Goal: Task Accomplishment & Management: Complete application form

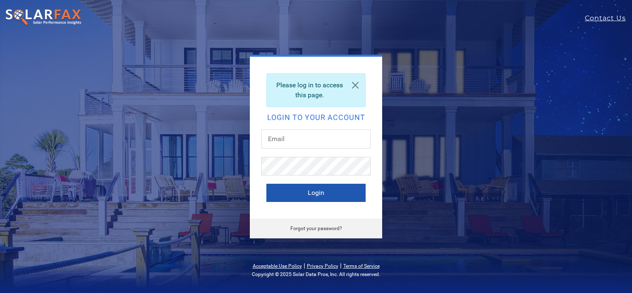
type input "[PERSON_NAME][EMAIL_ADDRESS][PERSON_NAME][DOMAIN_NAME]"
click at [321, 191] on button "Login" at bounding box center [315, 193] width 99 height 18
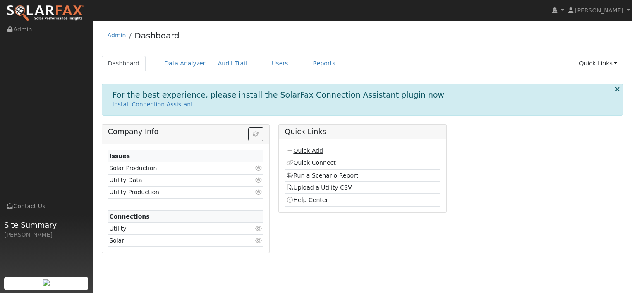
click at [301, 150] on link "Quick Add" at bounding box center [304, 150] width 37 height 7
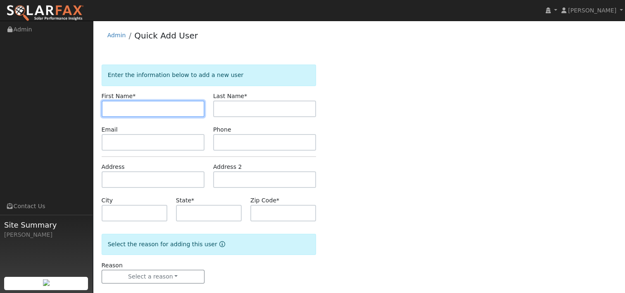
paste input "[PERSON_NAME]"
drag, startPoint x: 172, startPoint y: 110, endPoint x: 126, endPoint y: 108, distance: 45.9
click at [126, 108] on input "[PERSON_NAME]" at bounding box center [153, 108] width 103 height 17
type input "[PERSON_NAME]"
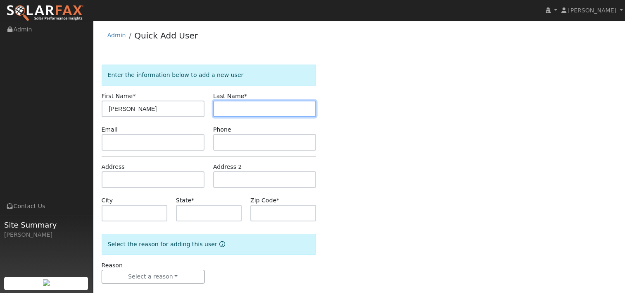
click at [247, 105] on input "text" at bounding box center [264, 108] width 103 height 17
paste input "Ramandanes"
type input "Ramandanes I"
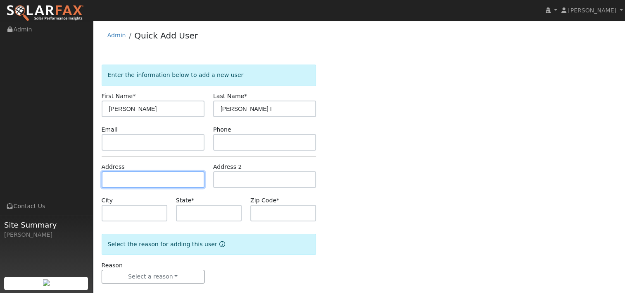
click at [154, 174] on input "text" at bounding box center [153, 179] width 103 height 17
type input "116 Daphne Court"
type input "Antioch"
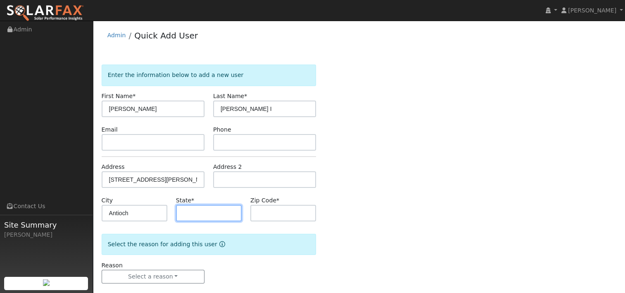
type input "CA"
type input "94509"
click at [364, 164] on div "Enter the information below to add a new user First Name * Angie Last Name * Ra…" at bounding box center [359, 181] width 515 height 235
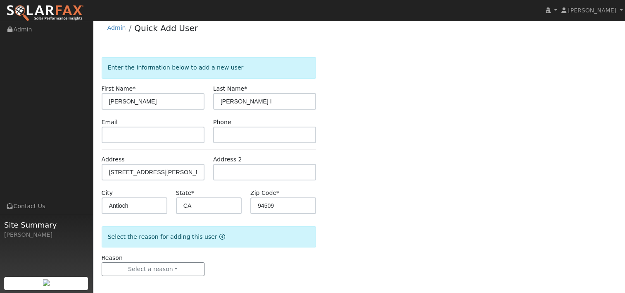
scroll to position [11, 0]
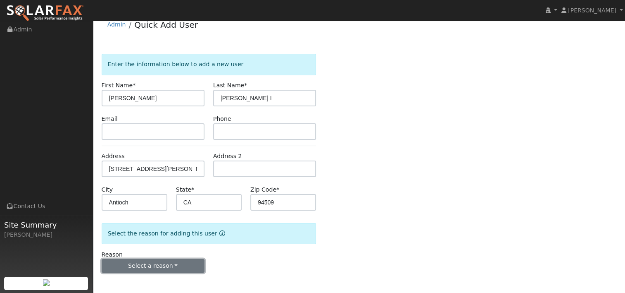
click at [175, 267] on button "Select a reason" at bounding box center [153, 266] width 103 height 14
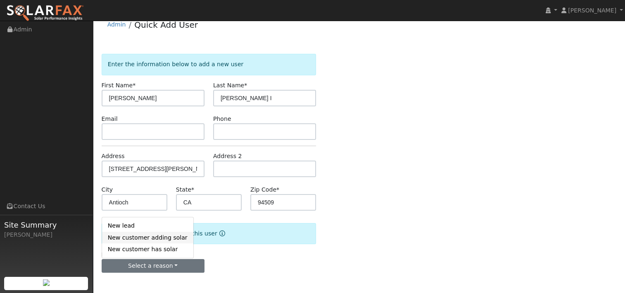
click at [158, 236] on link "New customer adding solar" at bounding box center [147, 237] width 91 height 12
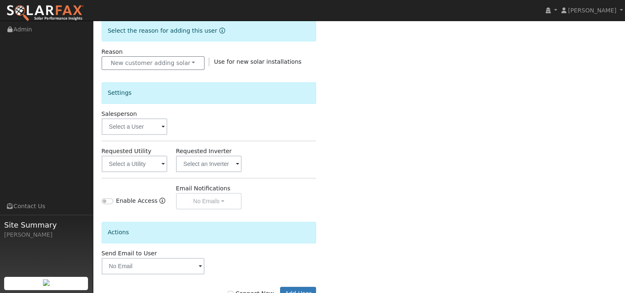
scroll to position [217, 0]
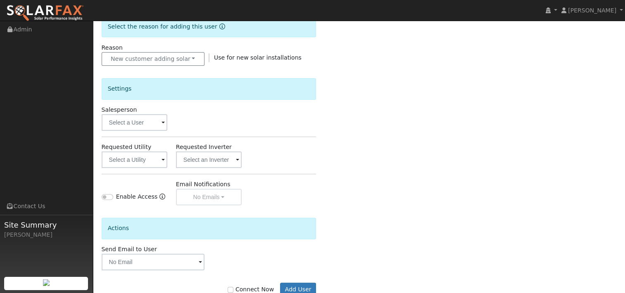
click at [162, 122] on span at bounding box center [163, 123] width 3 height 10
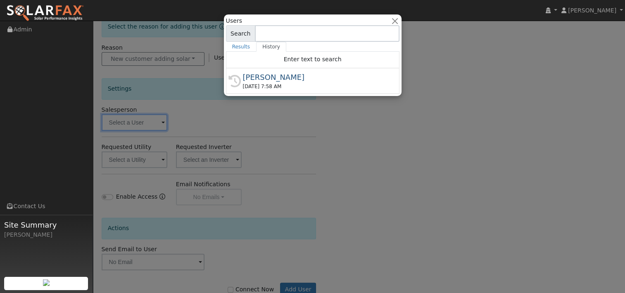
click at [261, 82] on span "Jon Landsman 09/18/2025 7:58 AM" at bounding box center [316, 81] width 147 height 19
type input "[PERSON_NAME]"
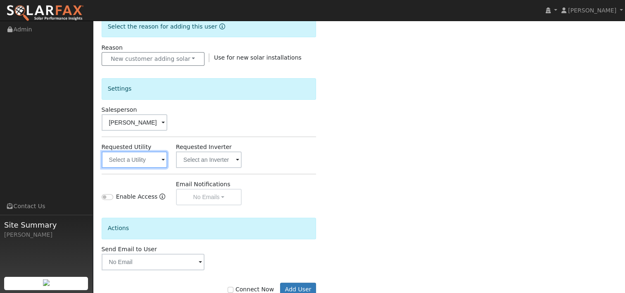
click at [160, 158] on input "text" at bounding box center [135, 159] width 66 height 17
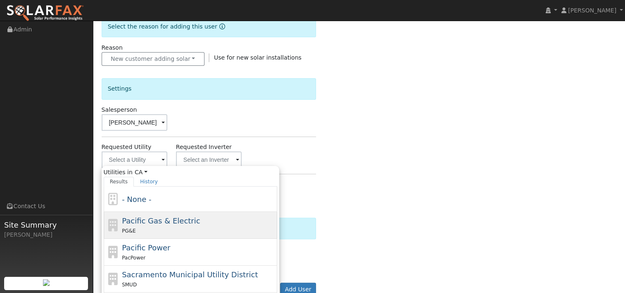
click at [150, 222] on span "Pacific Gas & Electric" at bounding box center [161, 220] width 78 height 9
type input "Pacific Gas & Electric"
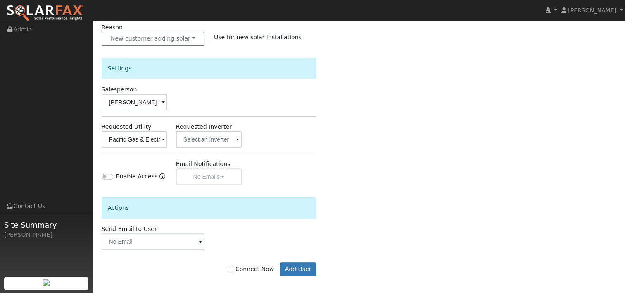
scroll to position [241, 0]
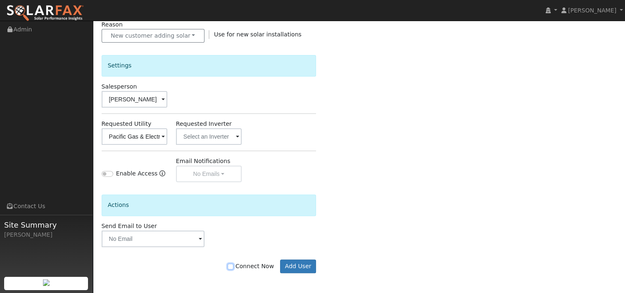
click at [234, 265] on input "Connect Now" at bounding box center [231, 266] width 6 height 6
checkbox input "true"
click at [293, 264] on button "Add User" at bounding box center [298, 266] width 36 height 14
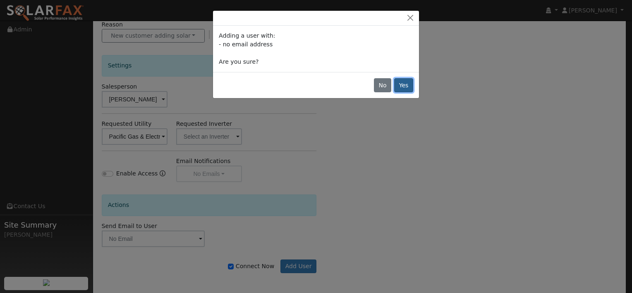
click at [403, 81] on button "Yes" at bounding box center [403, 85] width 19 height 14
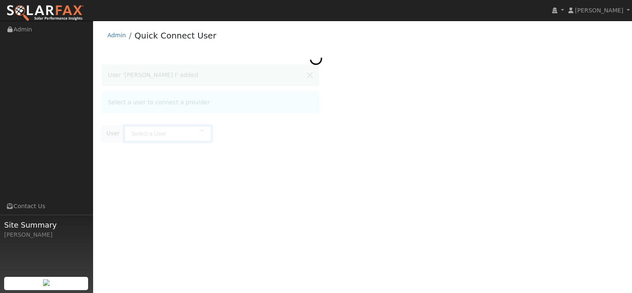
type input "Angie Ramandanes I"
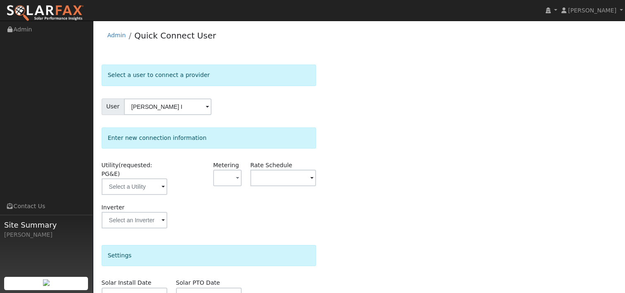
click at [164, 182] on span at bounding box center [163, 187] width 3 height 10
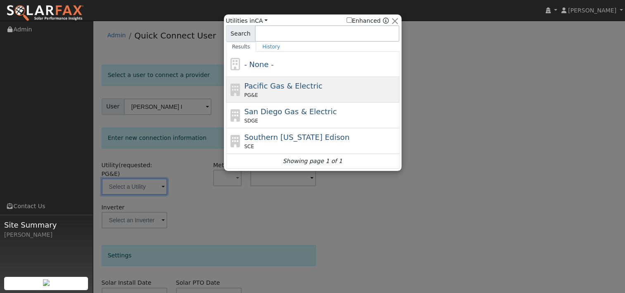
click at [266, 93] on div "PG&E" at bounding box center [320, 94] width 153 height 7
type input "PG&E"
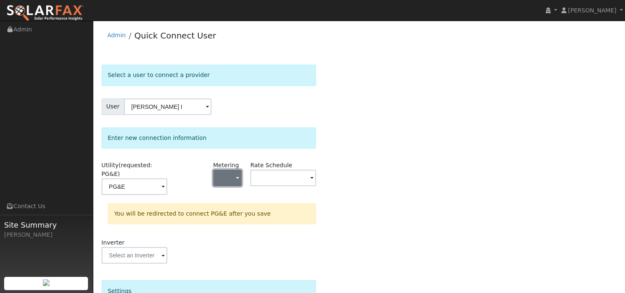
click at [237, 175] on span "button" at bounding box center [237, 178] width 3 height 9
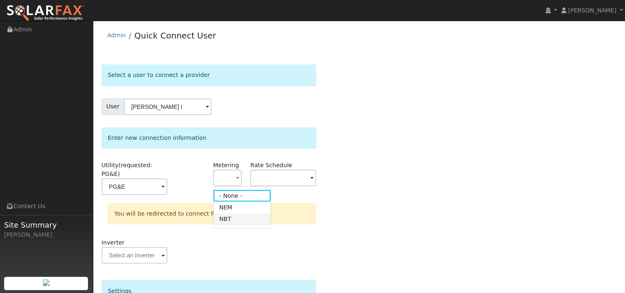
click at [229, 218] on link "NBT" at bounding box center [242, 219] width 57 height 12
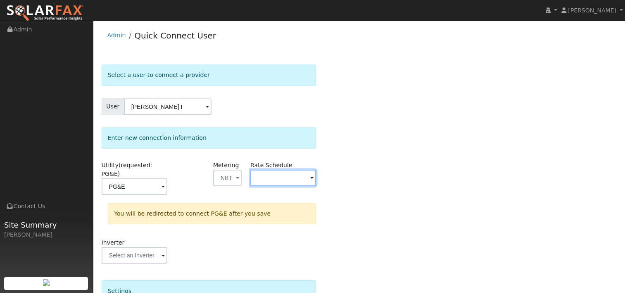
click at [315, 179] on input "text" at bounding box center [283, 177] width 66 height 17
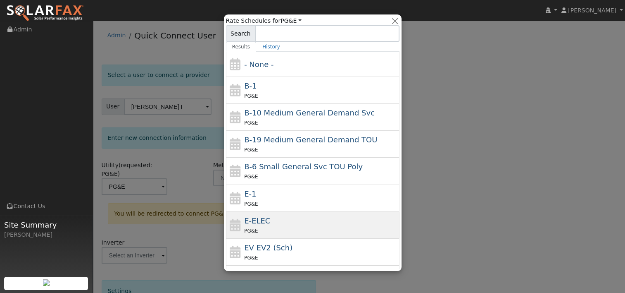
click at [279, 224] on div "E-ELEC PG&E" at bounding box center [320, 225] width 153 height 20
type input "E-ELEC"
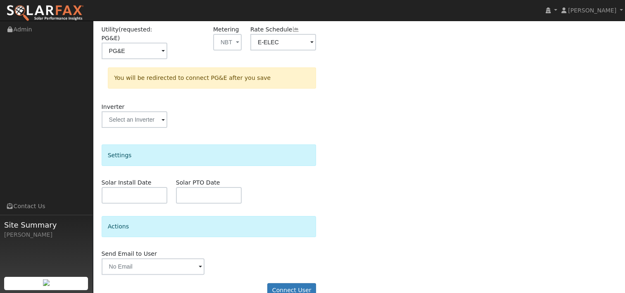
scroll to position [142, 0]
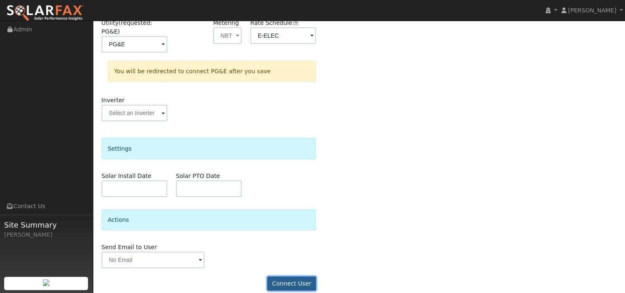
click at [294, 276] on button "Connect User" at bounding box center [291, 283] width 49 height 14
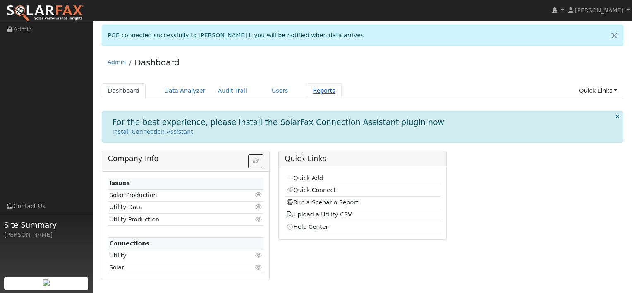
click at [311, 90] on link "Reports" at bounding box center [324, 90] width 35 height 15
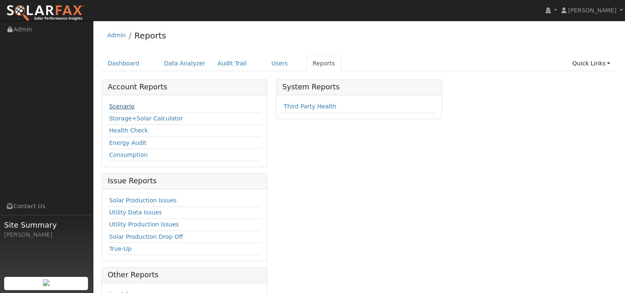
click at [124, 107] on link "Scenario" at bounding box center [121, 106] width 25 height 7
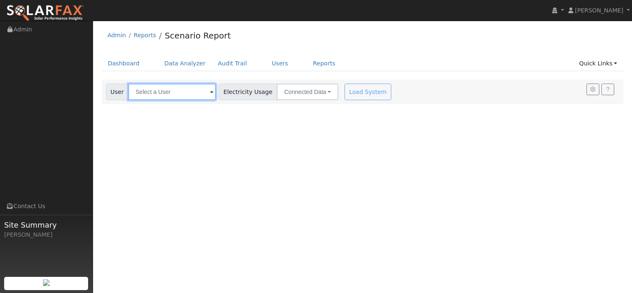
click at [179, 94] on input "text" at bounding box center [172, 91] width 88 height 17
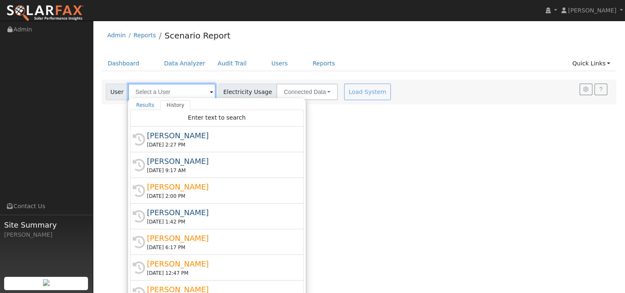
paste input "[PERSON_NAME]"
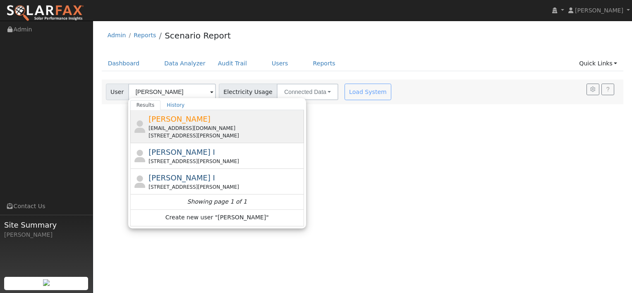
click at [192, 119] on span "[PERSON_NAME]" at bounding box center [179, 118] width 62 height 9
type input "[PERSON_NAME]"
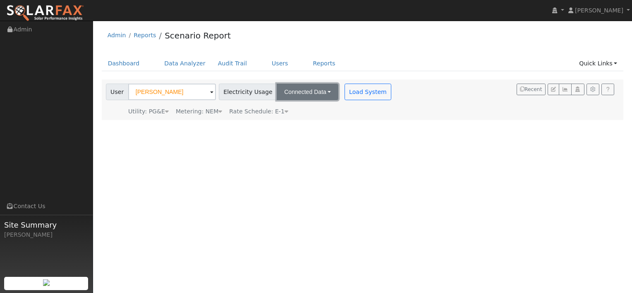
click at [305, 93] on button "Connected Data" at bounding box center [308, 91] width 62 height 17
click at [300, 110] on link "Connected Data" at bounding box center [308, 110] width 59 height 12
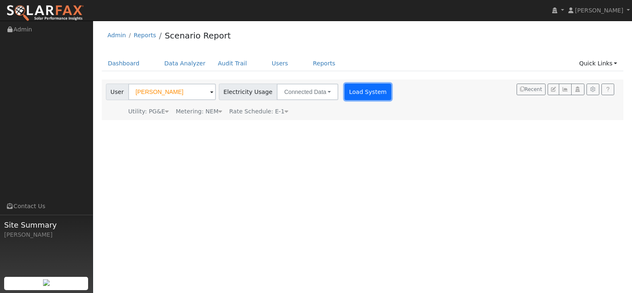
click at [344, 91] on button "Load System" at bounding box center [367, 91] width 47 height 17
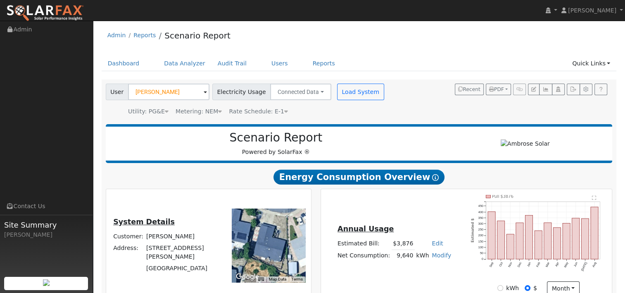
type input "0"
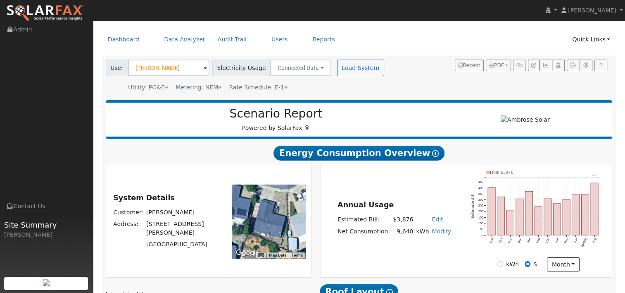
scroll to position [9, 0]
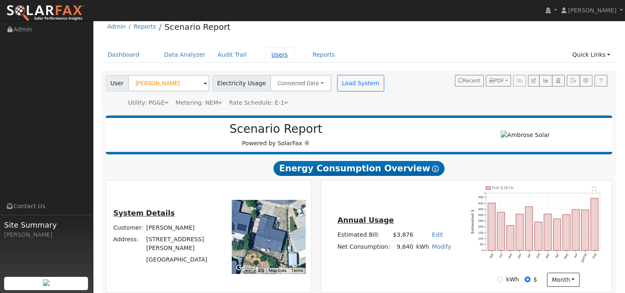
click at [265, 54] on link "Users" at bounding box center [279, 54] width 29 height 15
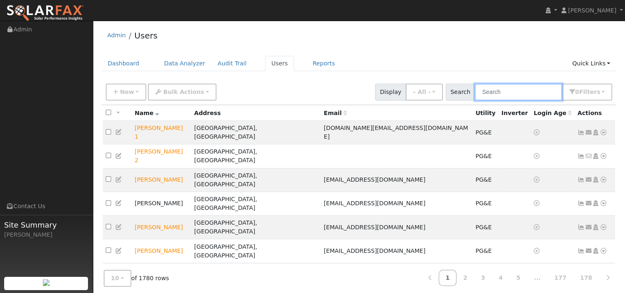
click at [514, 90] on input "text" at bounding box center [519, 91] width 88 height 17
paste input "Ramandanes"
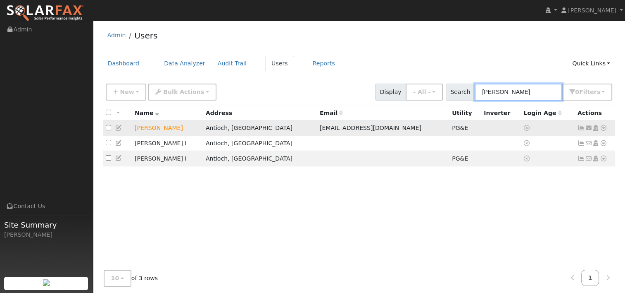
type input "Ramandanes"
click at [603, 128] on icon at bounding box center [603, 128] width 7 height 6
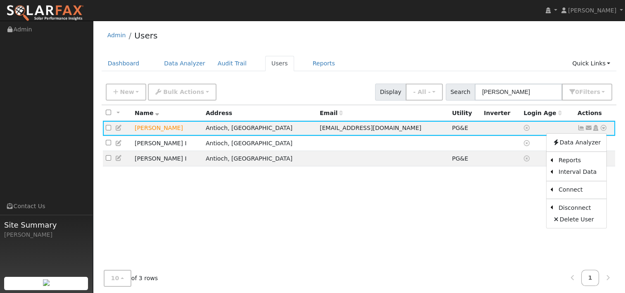
click at [607, 108] on th "Actions" at bounding box center [595, 112] width 41 height 15
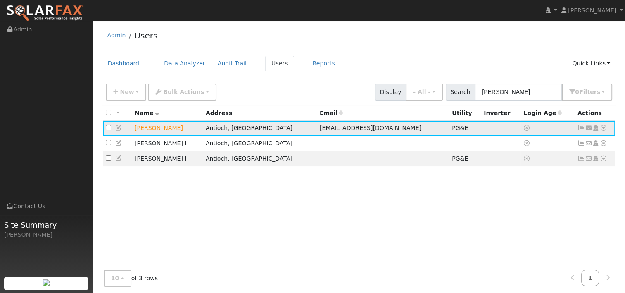
click at [604, 127] on icon at bounding box center [603, 128] width 7 height 6
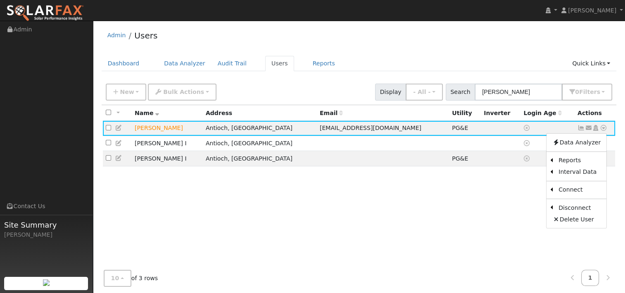
click at [491, 201] on div "All None All on page None on page Name Address Email Utility Inverter Login Age…" at bounding box center [359, 193] width 515 height 176
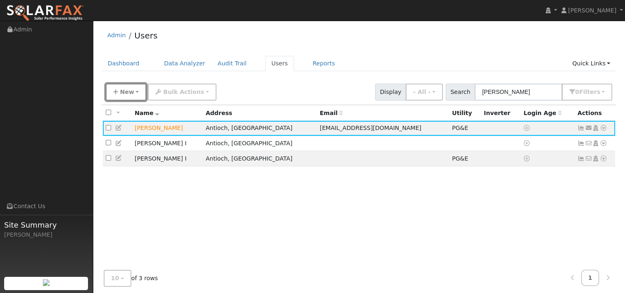
click at [136, 91] on button "New" at bounding box center [126, 91] width 41 height 17
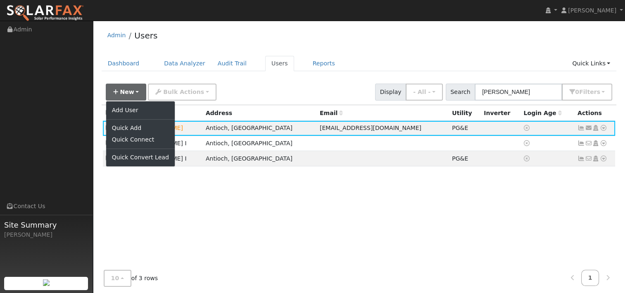
click at [236, 91] on div "New Add User Quick Add Quick Connect Quick Convert Lead Bulk Actions Send Email…" at bounding box center [359, 91] width 510 height 20
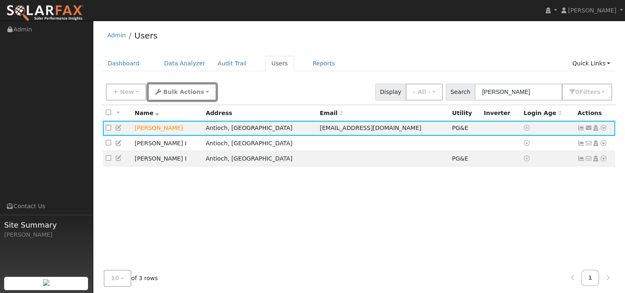
click at [196, 92] on button "Bulk Actions" at bounding box center [182, 91] width 68 height 17
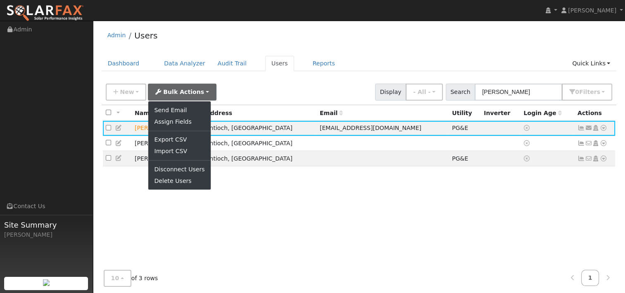
click at [255, 90] on div "New Add User Quick Add Quick Connect Quick Convert Lead Bulk Actions Send Email…" at bounding box center [359, 91] width 510 height 20
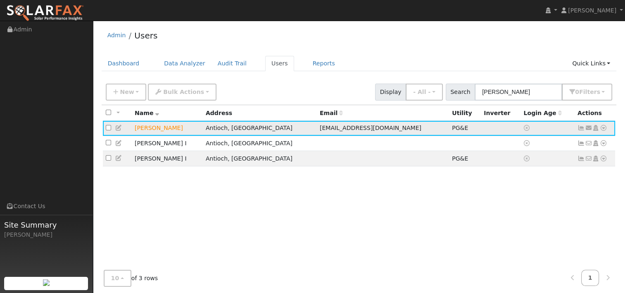
click at [117, 127] on icon at bounding box center [118, 128] width 7 height 6
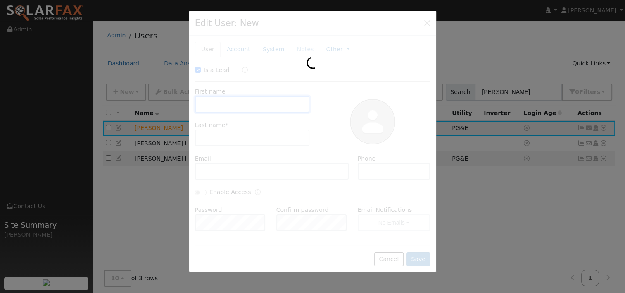
checkbox input "true"
type input "Angie"
type input "Ramandanes"
type input "[EMAIL_ADDRESS][DOMAIN_NAME]"
type input "(510) 205-4216"
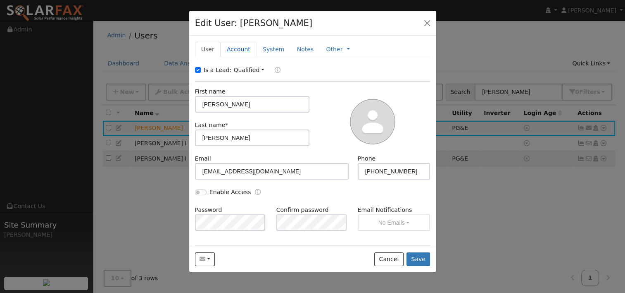
click at [234, 50] on link "Account" at bounding box center [239, 49] width 36 height 15
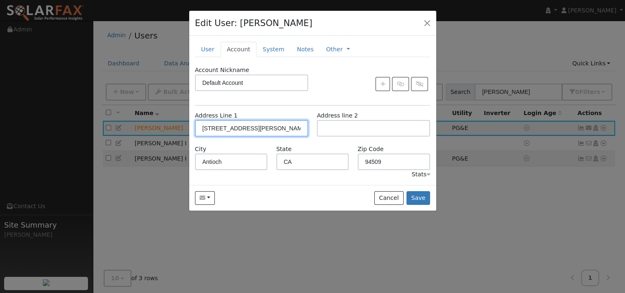
drag, startPoint x: 255, startPoint y: 131, endPoint x: 188, endPoint y: 131, distance: 67.8
click at [188, 131] on div "Edit User: Angie Ramandanes Default Account Default Account 116 Daphne Court, A…" at bounding box center [312, 146] width 625 height 293
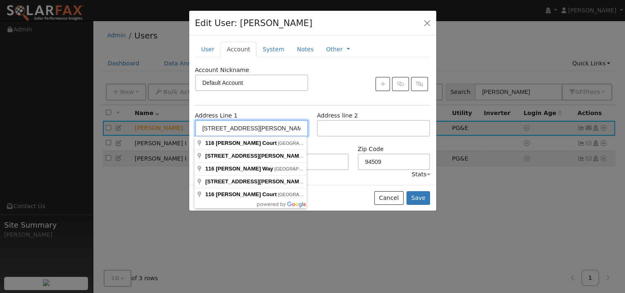
paste input "416 limewood dr"
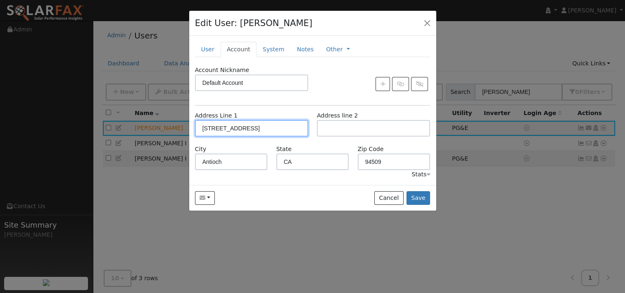
type input "416 Limewood Drive"
click at [324, 98] on div "Account Nickname Default Account" at bounding box center [313, 82] width 244 height 33
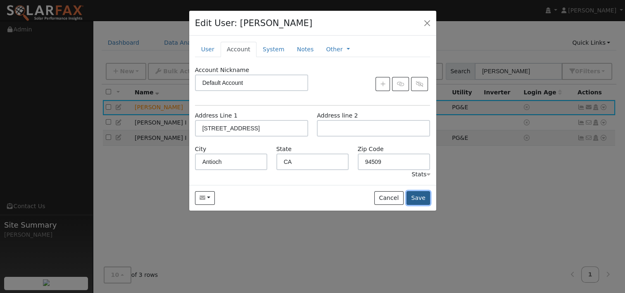
click at [420, 197] on button "Save" at bounding box center [419, 198] width 24 height 14
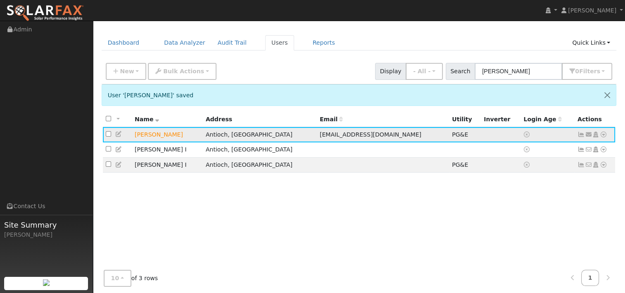
click at [162, 137] on td "Angie Ramandanes" at bounding box center [167, 134] width 71 height 15
click at [307, 45] on link "Reports" at bounding box center [324, 42] width 35 height 15
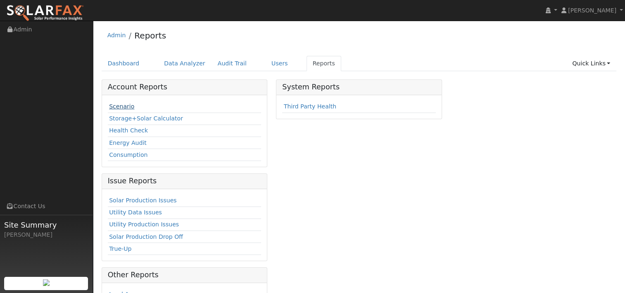
click at [122, 103] on link "Scenario" at bounding box center [121, 106] width 25 height 7
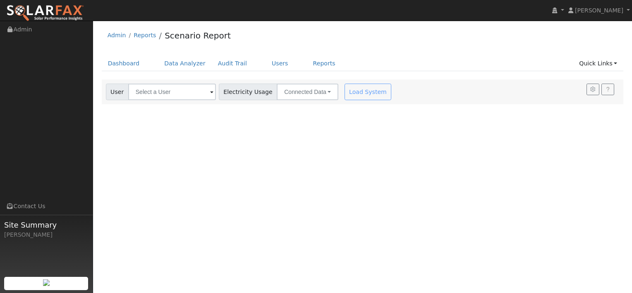
click at [210, 92] on span at bounding box center [211, 93] width 3 height 10
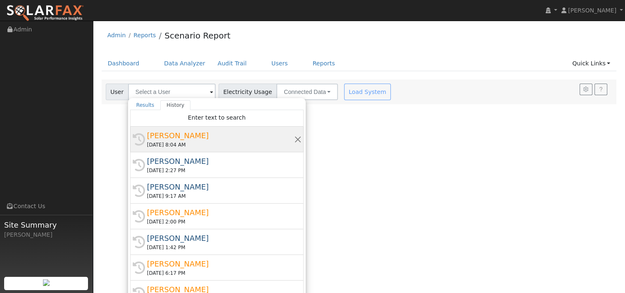
click at [193, 136] on div "[PERSON_NAME]" at bounding box center [220, 135] width 147 height 11
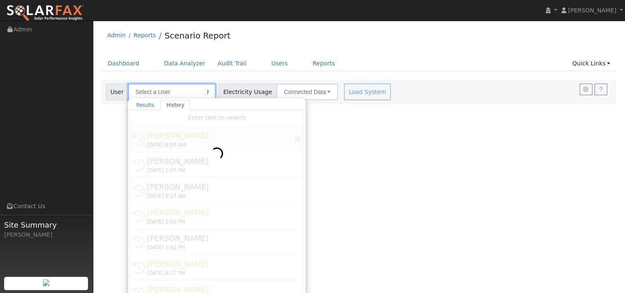
type input "[PERSON_NAME]"
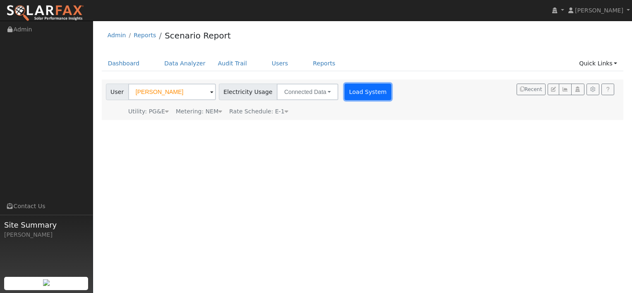
click at [346, 93] on button "Load System" at bounding box center [367, 91] width 47 height 17
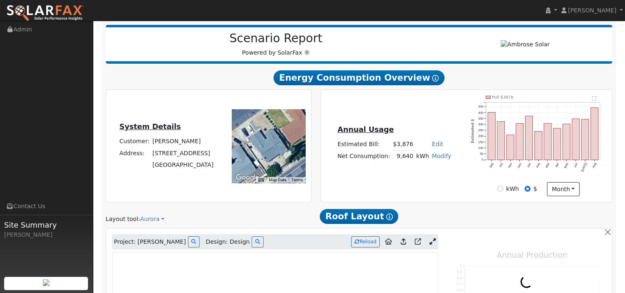
scroll to position [124, 0]
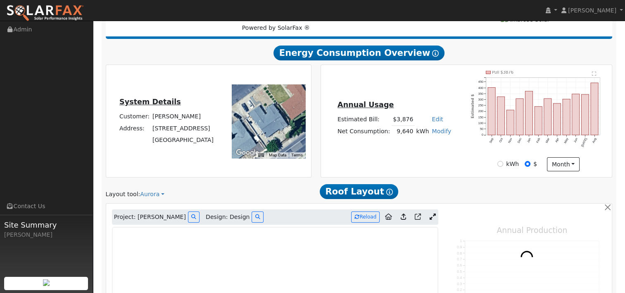
type input "0"
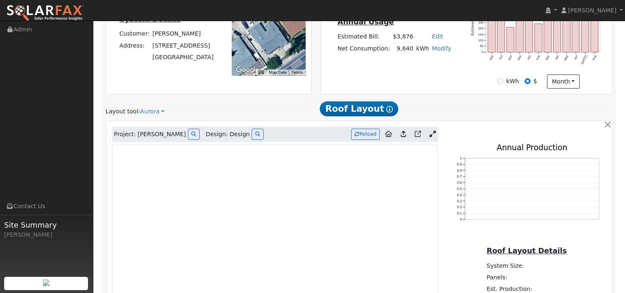
scroll to position [289, 0]
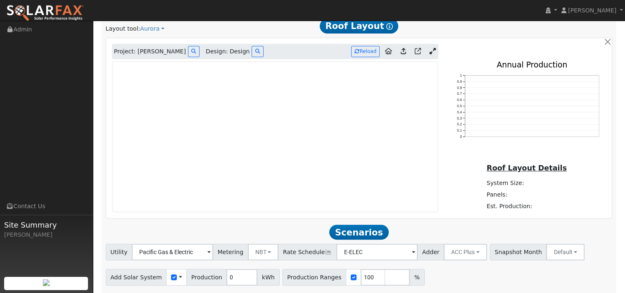
click at [434, 46] on link at bounding box center [433, 51] width 12 height 12
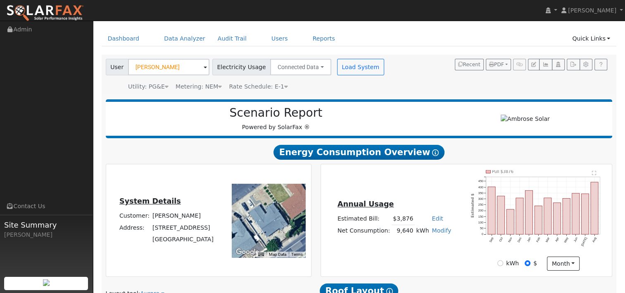
scroll to position [20, 0]
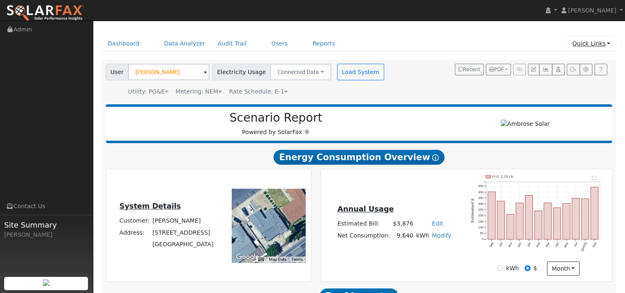
click at [604, 40] on link "Quick Links" at bounding box center [591, 43] width 50 height 15
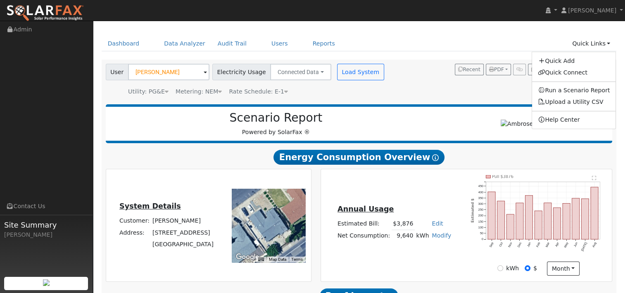
click at [423, 50] on ul "Dashboard Data Analyzer Audit Trail Users Reports Quick Links Quick Add Quick C…" at bounding box center [359, 43] width 515 height 15
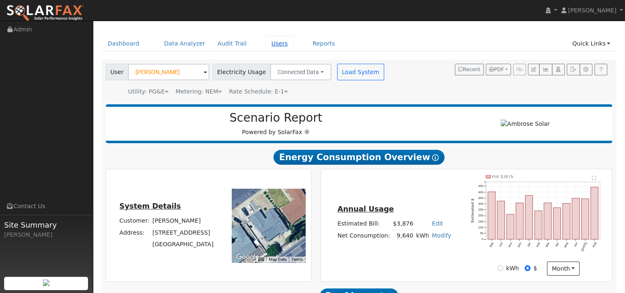
click at [265, 43] on link "Users" at bounding box center [279, 43] width 29 height 15
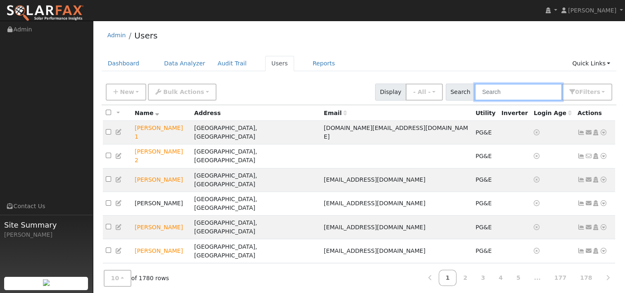
click at [511, 89] on input "text" at bounding box center [519, 91] width 88 height 17
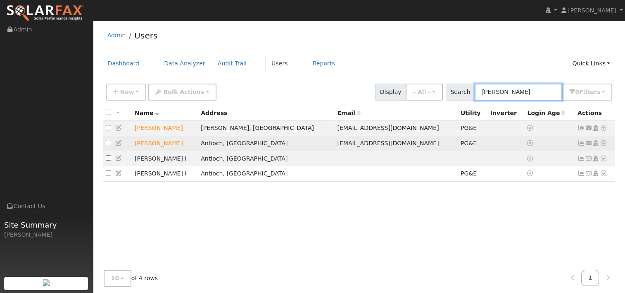
type input "[PERSON_NAME]"
click at [605, 144] on icon at bounding box center [603, 143] width 7 height 6
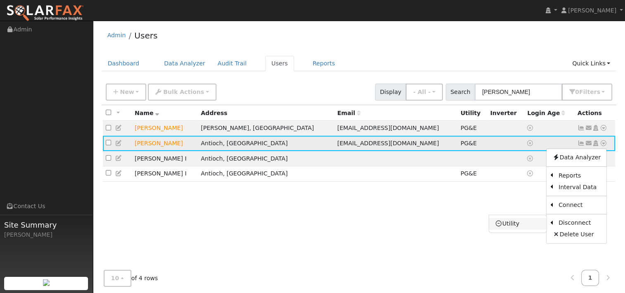
click at [516, 223] on link "Utility" at bounding box center [517, 224] width 57 height 12
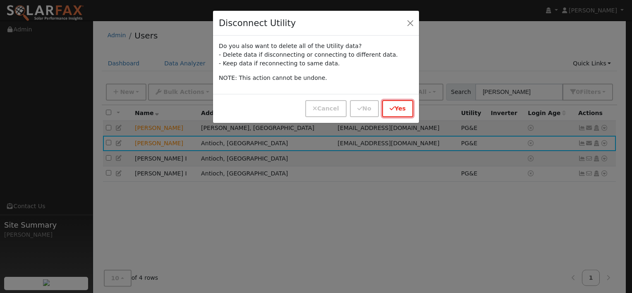
click at [394, 108] on icon "button" at bounding box center [391, 108] width 5 height 6
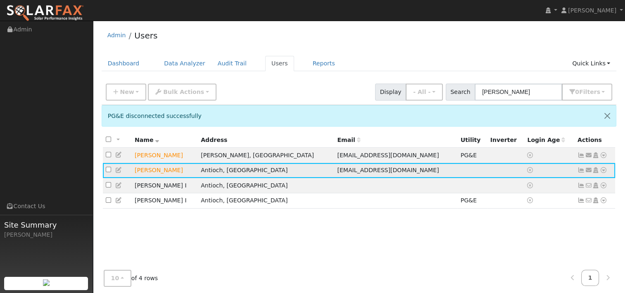
click at [606, 170] on icon at bounding box center [603, 170] width 7 height 6
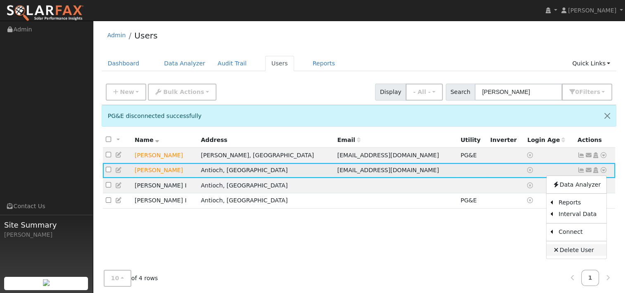
click at [574, 251] on link "Delete User" at bounding box center [577, 250] width 60 height 12
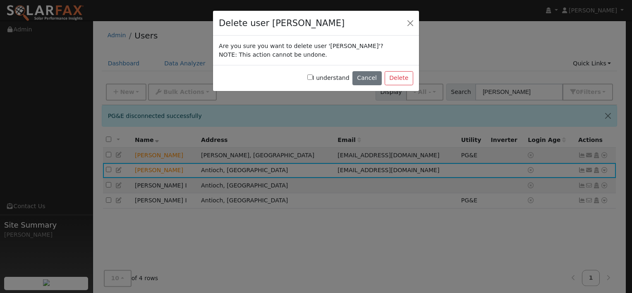
click at [314, 76] on div "I understand Cancel Delete" at bounding box center [316, 78] width 206 height 26
click at [312, 76] on input "I understand" at bounding box center [309, 76] width 5 height 5
checkbox input "true"
click at [401, 76] on button "Delete" at bounding box center [398, 78] width 29 height 14
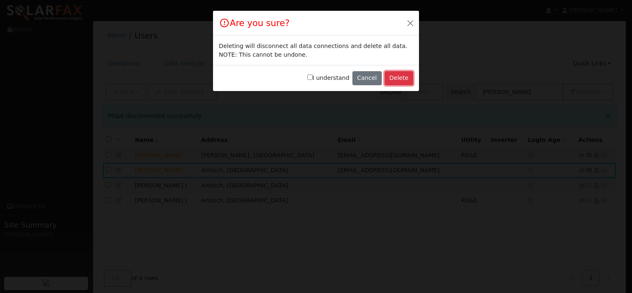
click at [403, 77] on button "Delete" at bounding box center [398, 78] width 29 height 14
click at [312, 75] on input "I understand" at bounding box center [309, 76] width 5 height 5
checkbox input "true"
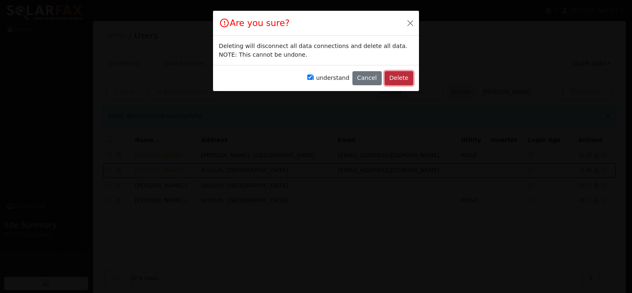
click at [407, 77] on button "Delete" at bounding box center [398, 78] width 29 height 14
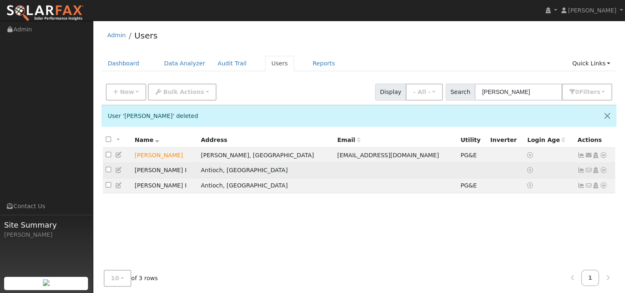
click at [604, 170] on icon at bounding box center [603, 170] width 7 height 6
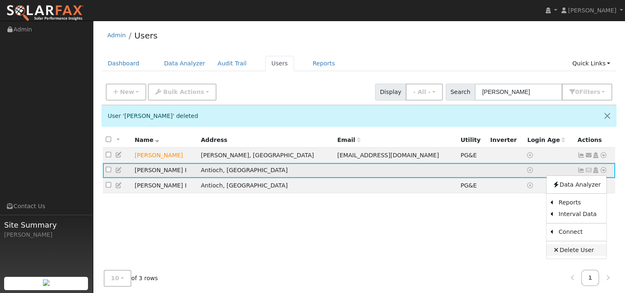
click at [570, 250] on link "Delete User" at bounding box center [577, 250] width 60 height 12
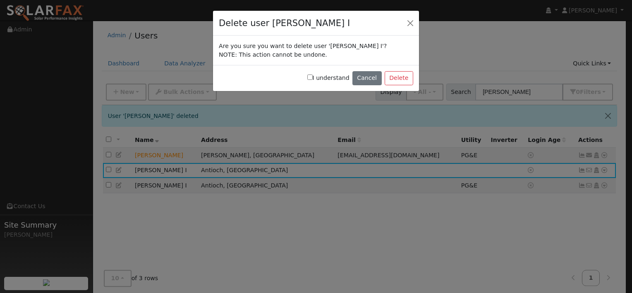
click at [312, 76] on input "I understand" at bounding box center [309, 76] width 5 height 5
checkbox input "true"
click at [398, 78] on button "Delete" at bounding box center [398, 78] width 29 height 14
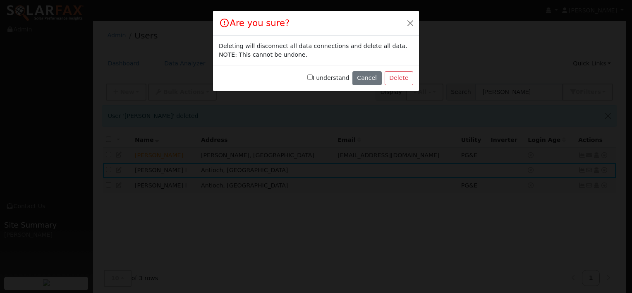
click at [312, 76] on input "I understand" at bounding box center [309, 76] width 5 height 5
checkbox input "true"
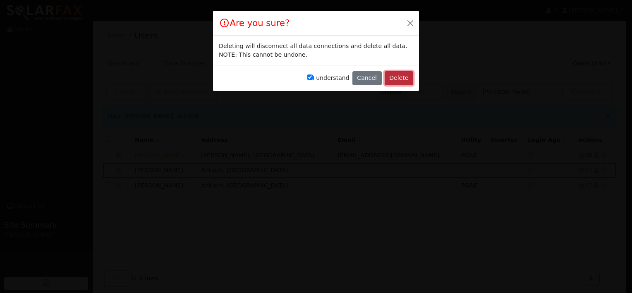
click at [401, 79] on button "Delete" at bounding box center [398, 78] width 29 height 14
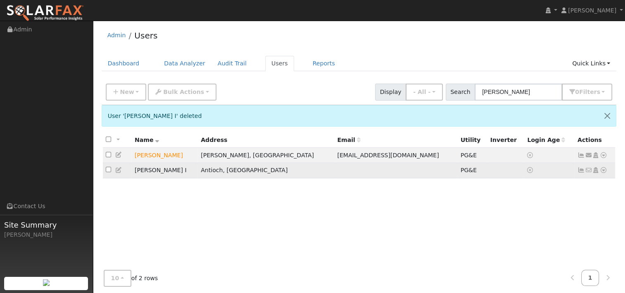
click at [604, 169] on icon at bounding box center [603, 170] width 7 height 6
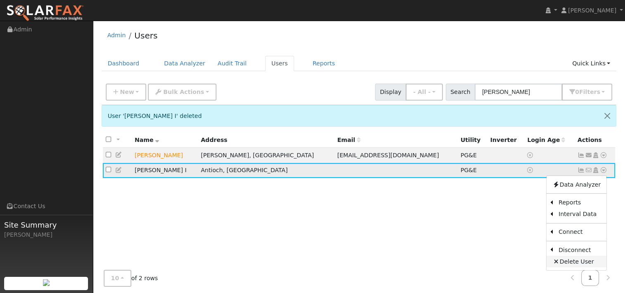
click at [566, 261] on link "Delete User" at bounding box center [577, 261] width 60 height 12
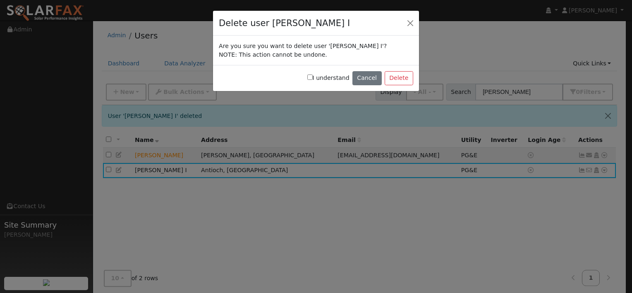
click at [312, 78] on input "I understand" at bounding box center [309, 76] width 5 height 5
checkbox input "true"
click at [404, 75] on button "Delete" at bounding box center [398, 78] width 29 height 14
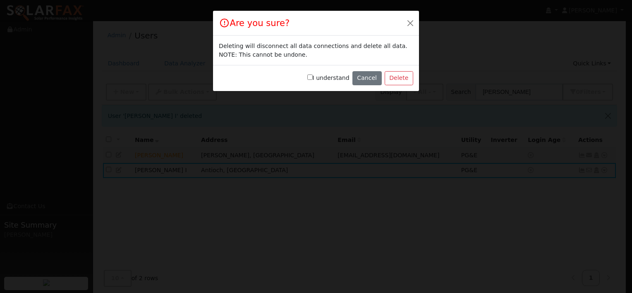
click at [312, 74] on input "I understand" at bounding box center [309, 76] width 5 height 5
checkbox input "true"
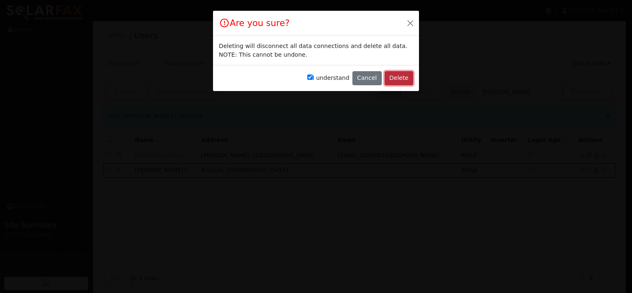
click at [391, 75] on button "Delete" at bounding box center [398, 78] width 29 height 14
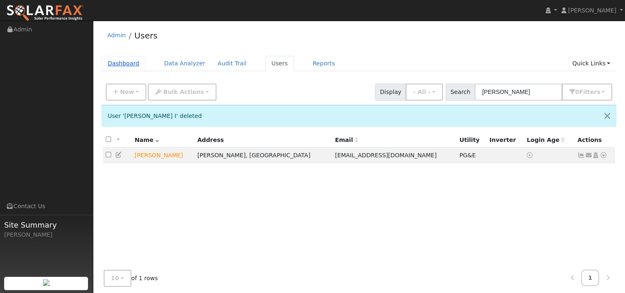
click at [105, 60] on link "Dashboard" at bounding box center [124, 63] width 44 height 15
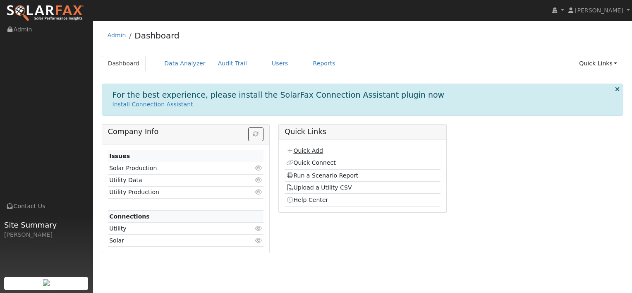
click at [316, 150] on link "Quick Add" at bounding box center [304, 150] width 37 height 7
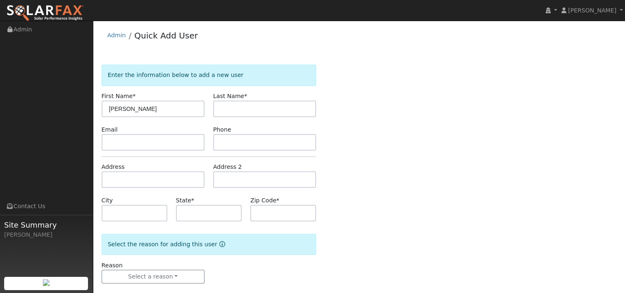
type input "[PERSON_NAME]"
type input "[PERSON_NAME] I"
type input "[STREET_ADDRESS][PERSON_NAME]"
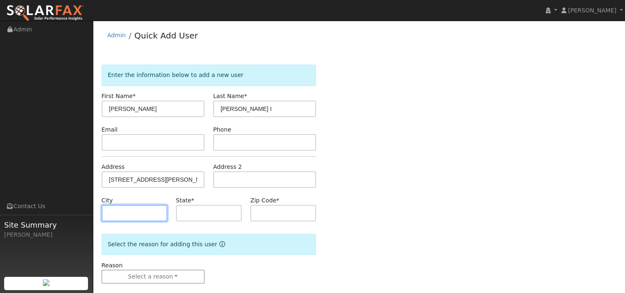
type input "Antioch"
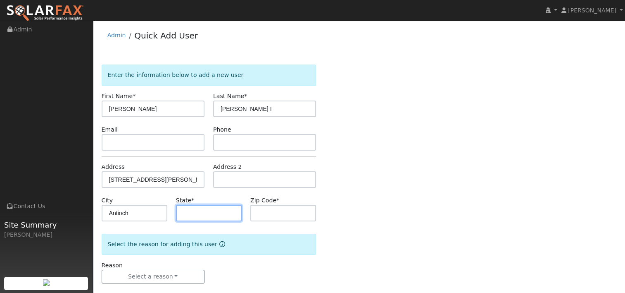
type input "CA"
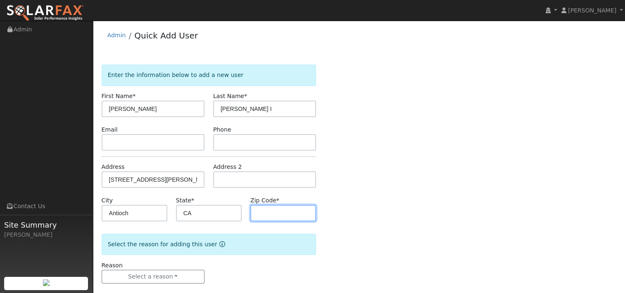
type input "94509"
click at [351, 112] on div "Enter the information below to add a new user First Name * [PERSON_NAME] Last N…" at bounding box center [359, 181] width 515 height 235
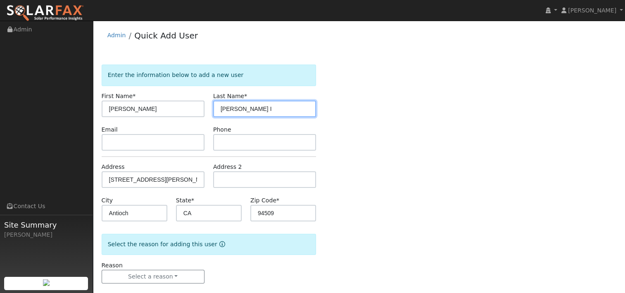
click at [267, 110] on input "[PERSON_NAME] I" at bounding box center [264, 108] width 103 height 17
type input "[PERSON_NAME]"
click at [358, 90] on div "Enter the information below to add a new user First Name * [PERSON_NAME] Last N…" at bounding box center [359, 181] width 515 height 235
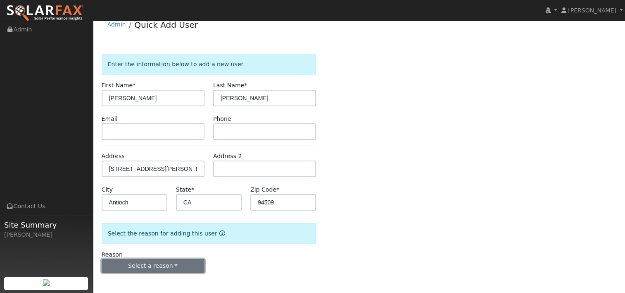
click at [164, 263] on button "Select a reason" at bounding box center [153, 266] width 103 height 14
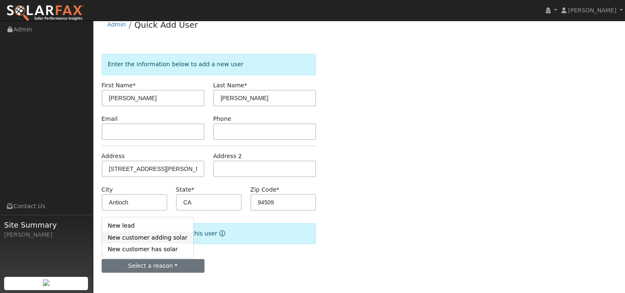
click at [151, 238] on link "New customer adding solar" at bounding box center [147, 237] width 91 height 12
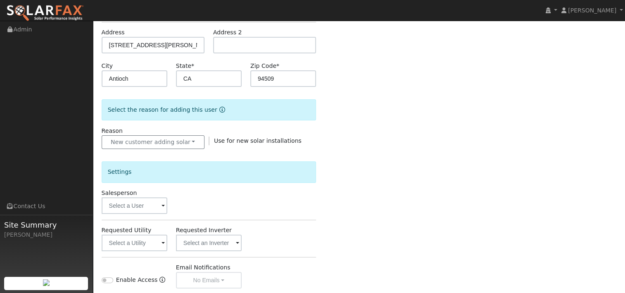
scroll to position [135, 0]
click at [164, 203] on span at bounding box center [163, 206] width 3 height 10
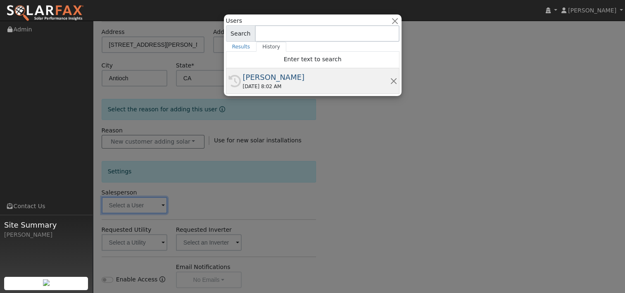
click at [250, 83] on div "09/18/2025 8:02 AM" at bounding box center [316, 86] width 147 height 7
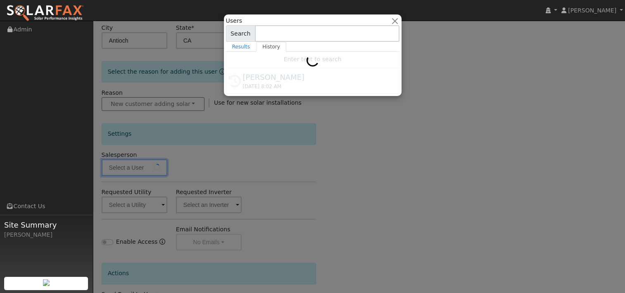
type input "Jon Landsman"
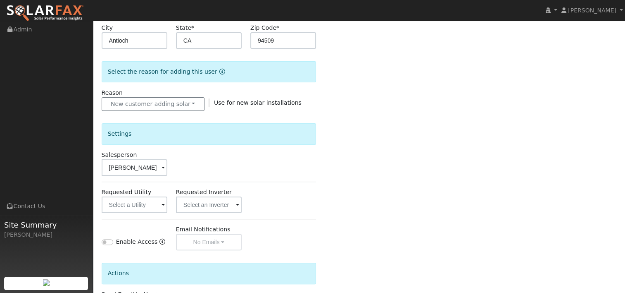
scroll to position [217, 0]
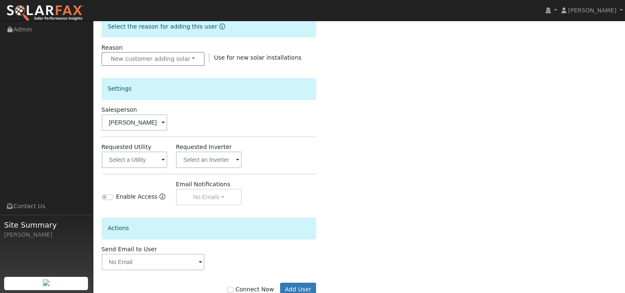
click at [162, 158] on span at bounding box center [163, 160] width 3 height 10
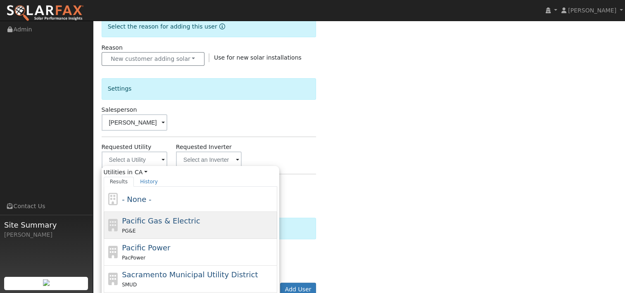
click at [145, 228] on div "PG&E" at bounding box center [198, 230] width 153 height 9
type input "Pacific Gas & Electric"
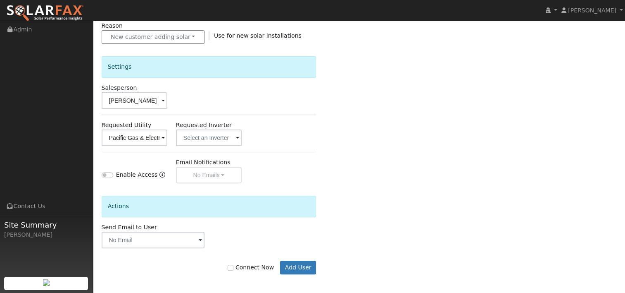
scroll to position [241, 0]
click at [234, 264] on input "Connect Now" at bounding box center [231, 266] width 6 height 6
checkbox input "true"
click at [301, 261] on button "Add User" at bounding box center [298, 266] width 36 height 14
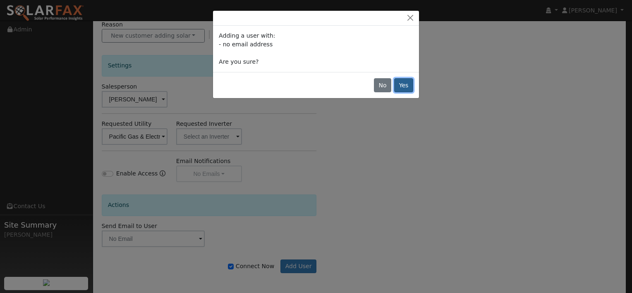
click at [404, 83] on button "Yes" at bounding box center [403, 85] width 19 height 14
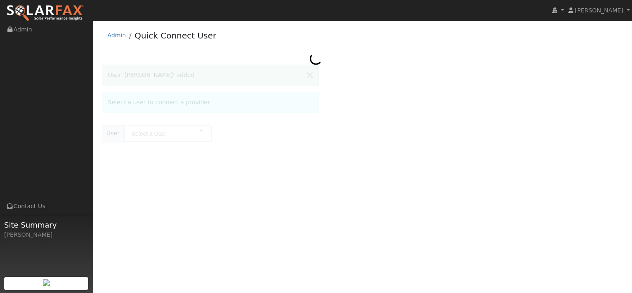
type input "Angie Ramandanes"
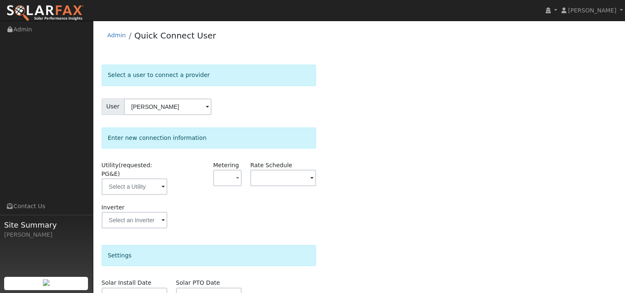
click at [163, 182] on span at bounding box center [163, 187] width 3 height 10
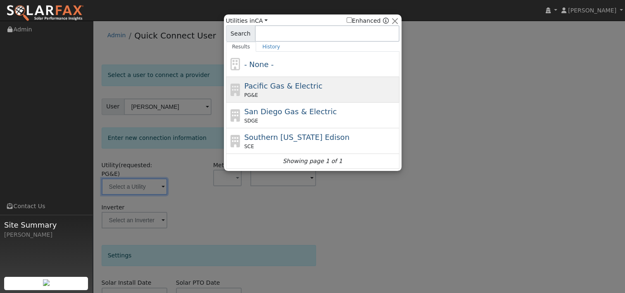
click at [260, 84] on span "Pacific Gas & Electric" at bounding box center [283, 85] width 78 height 9
type input "PG&E"
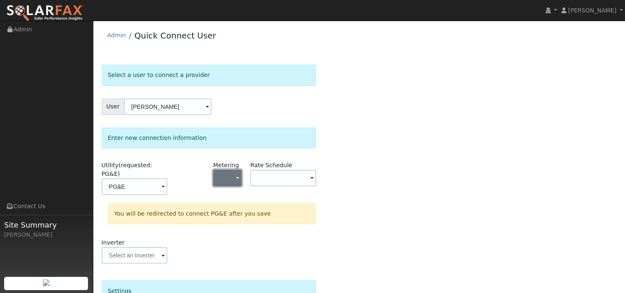
click at [237, 176] on span "button" at bounding box center [237, 178] width 3 height 9
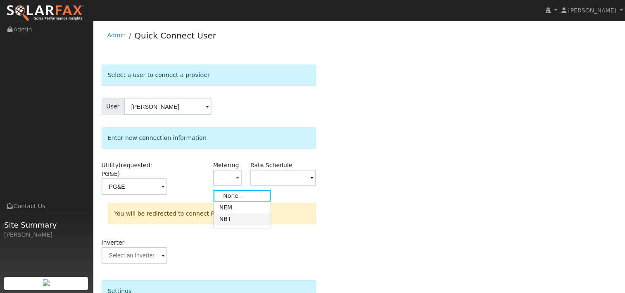
click at [237, 218] on link "NBT" at bounding box center [242, 219] width 57 height 12
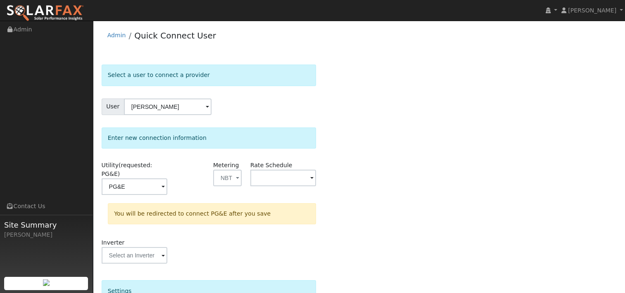
click at [311, 180] on span at bounding box center [311, 179] width 3 height 10
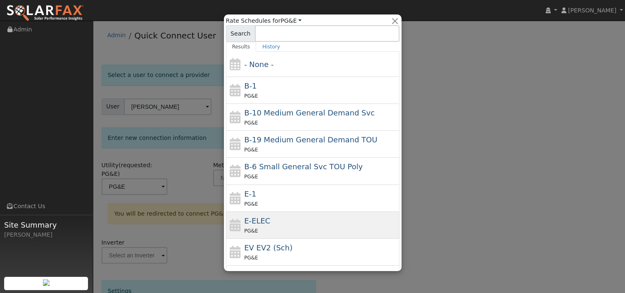
click at [269, 222] on div "E-ELEC PG&E" at bounding box center [320, 225] width 153 height 20
type input "E-ELEC"
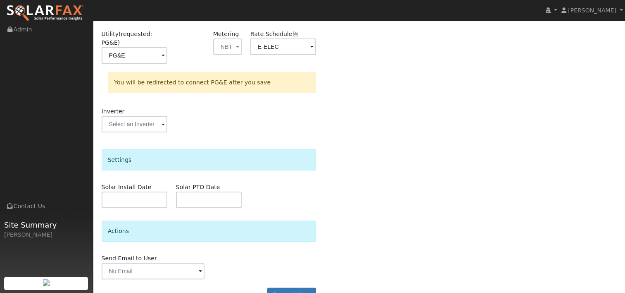
scroll to position [142, 0]
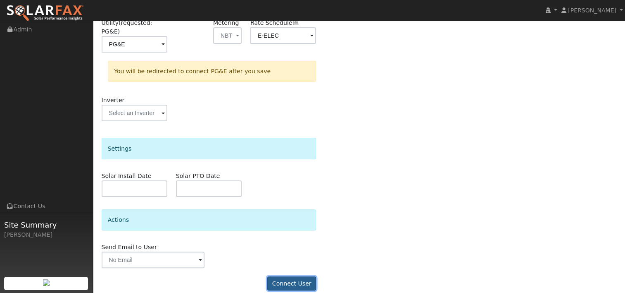
click at [294, 276] on button "Connect User" at bounding box center [291, 283] width 49 height 14
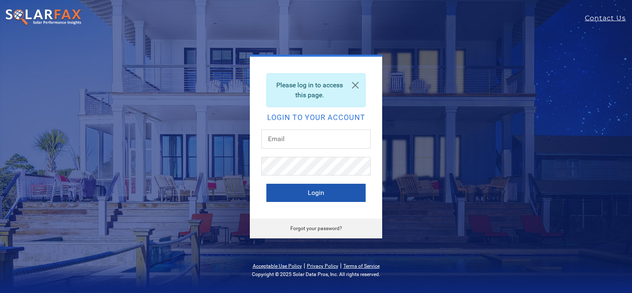
type input "[PERSON_NAME][EMAIL_ADDRESS][PERSON_NAME][DOMAIN_NAME]"
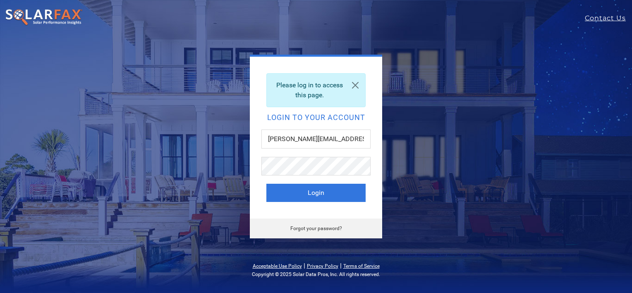
click at [311, 195] on button "Login" at bounding box center [315, 193] width 99 height 18
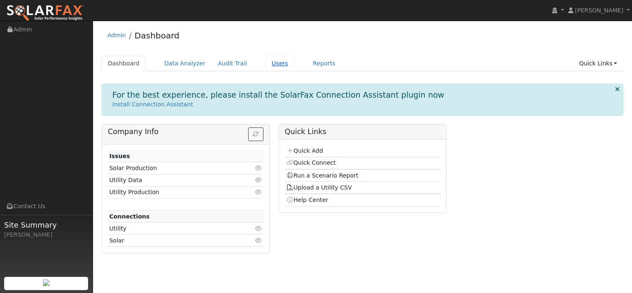
click at [268, 66] on link "Users" at bounding box center [279, 63] width 29 height 15
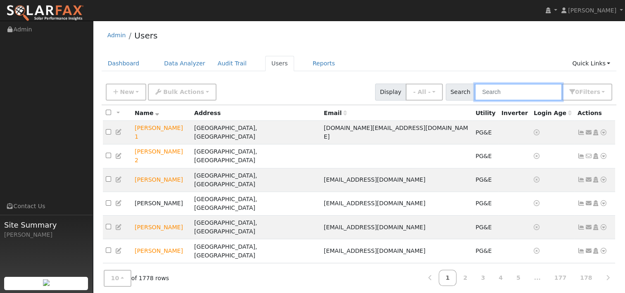
click at [506, 93] on input "text" at bounding box center [519, 91] width 88 height 17
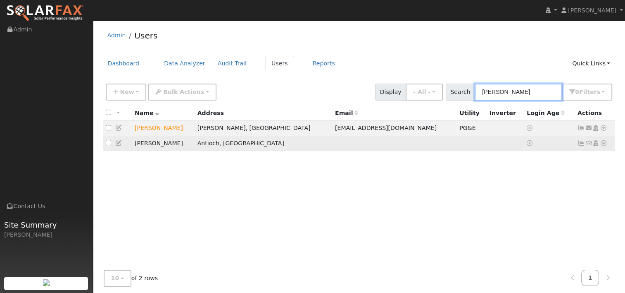
type input "[PERSON_NAME]"
click at [604, 144] on icon at bounding box center [603, 143] width 7 height 6
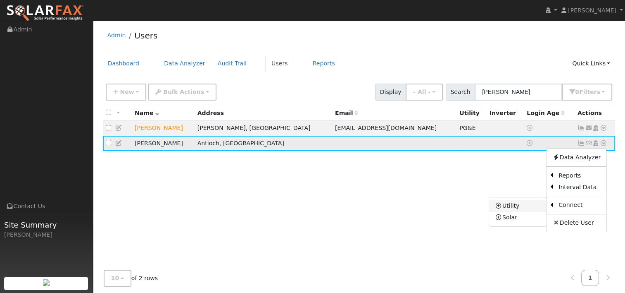
click at [522, 203] on link "Utility" at bounding box center [517, 206] width 57 height 12
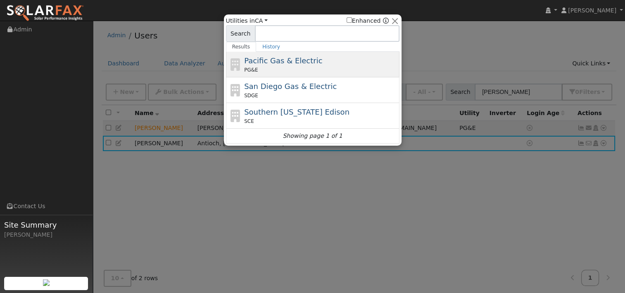
click at [294, 66] on div "PG&E" at bounding box center [320, 69] width 153 height 7
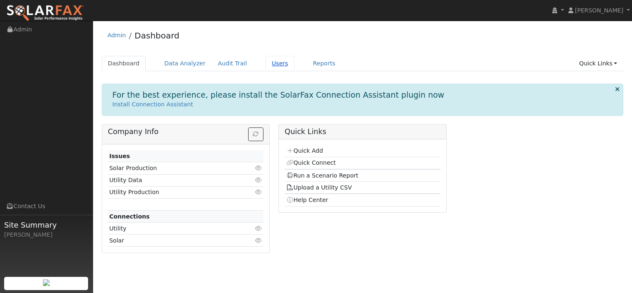
click at [266, 62] on link "Users" at bounding box center [279, 63] width 29 height 15
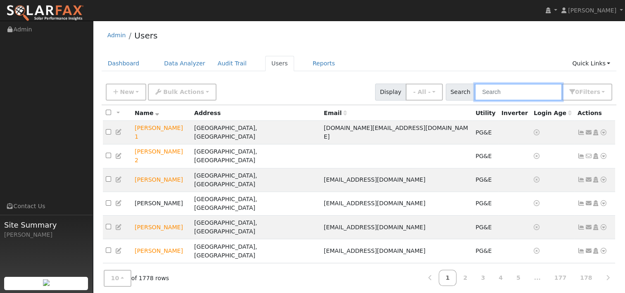
click at [519, 91] on input "text" at bounding box center [519, 91] width 88 height 17
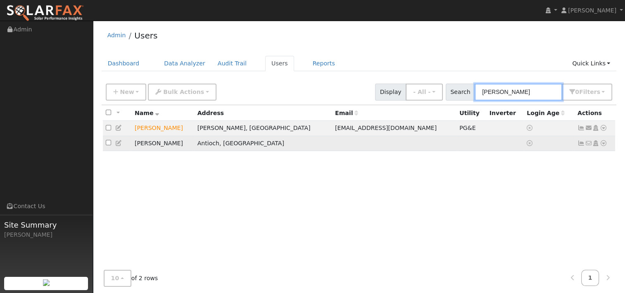
type input "angie"
click at [606, 144] on icon at bounding box center [603, 143] width 7 height 6
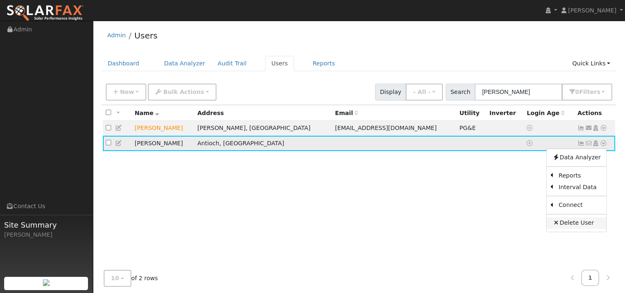
click at [569, 224] on link "Delete User" at bounding box center [577, 223] width 60 height 12
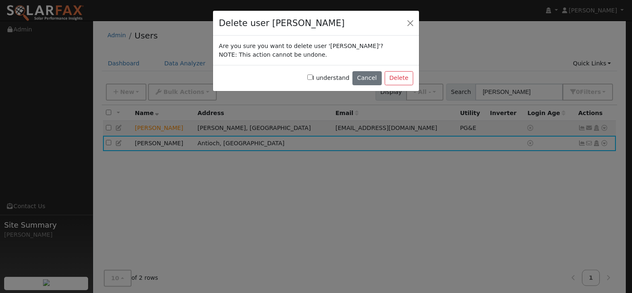
click at [312, 76] on input "I understand" at bounding box center [309, 76] width 5 height 5
checkbox input "true"
click at [397, 80] on button "Delete" at bounding box center [398, 78] width 29 height 14
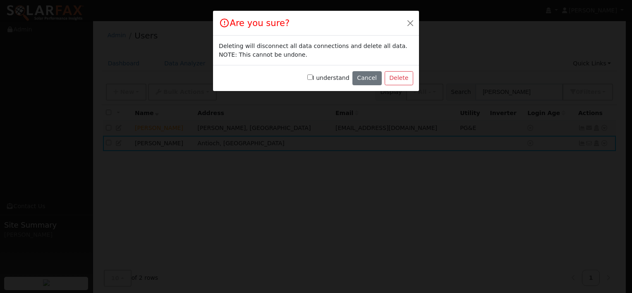
click at [312, 76] on input "I understand" at bounding box center [309, 76] width 5 height 5
checkbox input "true"
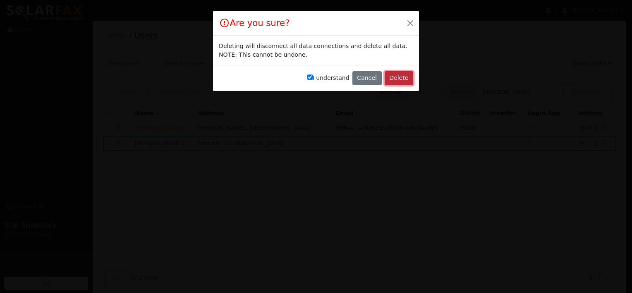
click at [399, 79] on button "Delete" at bounding box center [398, 78] width 29 height 14
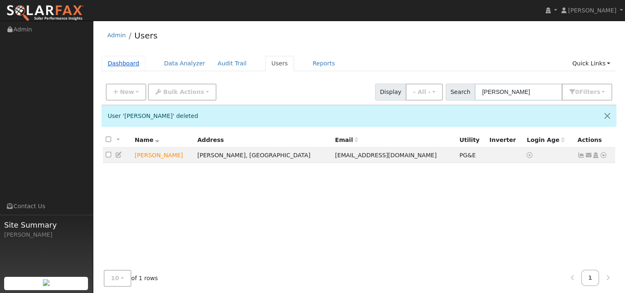
click at [129, 60] on link "Dashboard" at bounding box center [124, 63] width 44 height 15
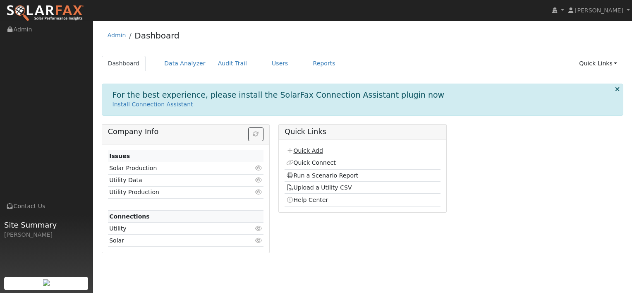
click at [308, 150] on link "Quick Add" at bounding box center [304, 150] width 37 height 7
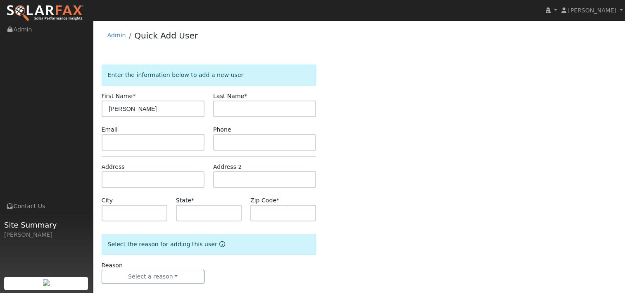
type input "[PERSON_NAME]"
paste input "[STREET_ADDRESS][PERSON_NAME]"
type input "[STREET_ADDRESS][PERSON_NAME]"
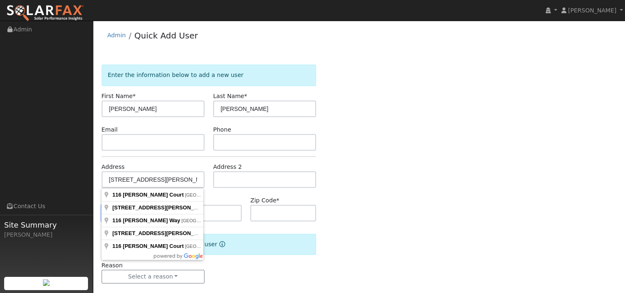
type input "Antioch"
type input "CA"
type input "94509"
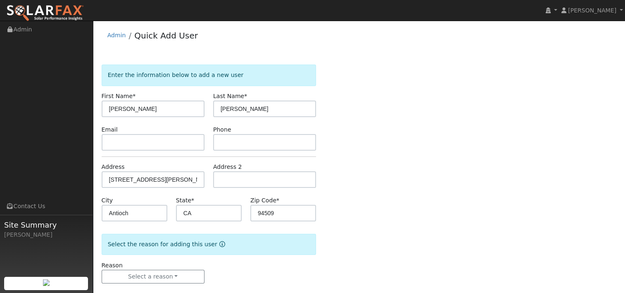
click at [331, 174] on div "Enter the information below to add a new user First Name * [PERSON_NAME] Last N…" at bounding box center [359, 181] width 515 height 235
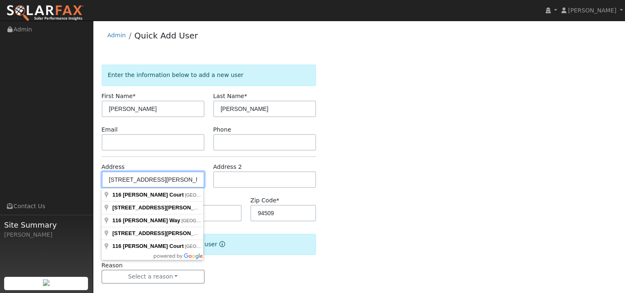
click at [153, 177] on input "[STREET_ADDRESS][PERSON_NAME]" at bounding box center [153, 179] width 103 height 17
type input "[STREET_ADDRESS][PERSON_NAME]"
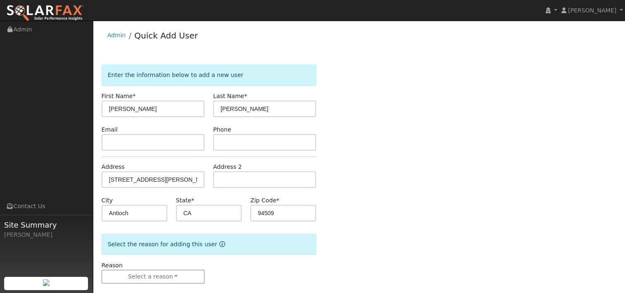
click at [362, 166] on div "Enter the information below to add a new user First Name * [PERSON_NAME] Last N…" at bounding box center [359, 181] width 515 height 235
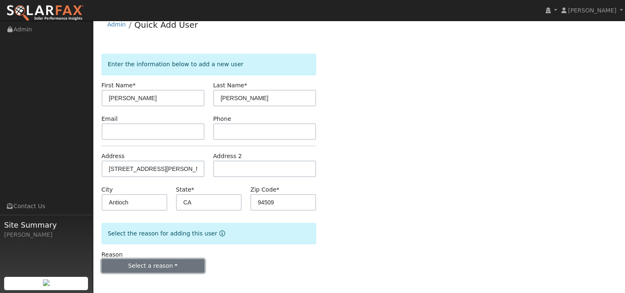
click at [175, 262] on button "Select a reason" at bounding box center [153, 266] width 103 height 14
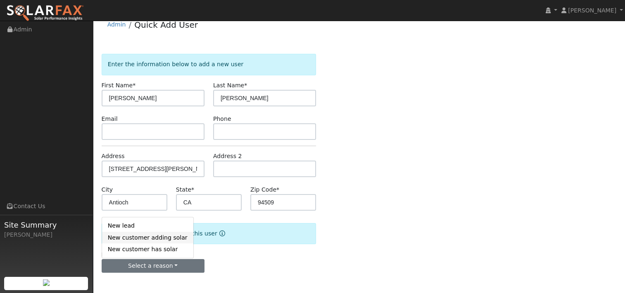
click at [163, 236] on link "New customer adding solar" at bounding box center [147, 237] width 91 height 12
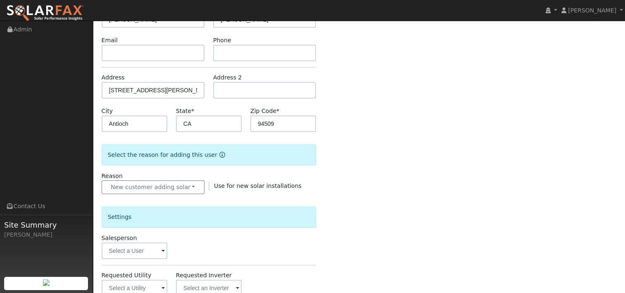
scroll to position [176, 0]
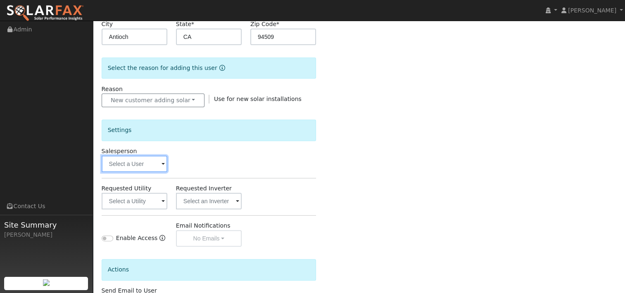
click at [158, 164] on input "text" at bounding box center [135, 163] width 66 height 17
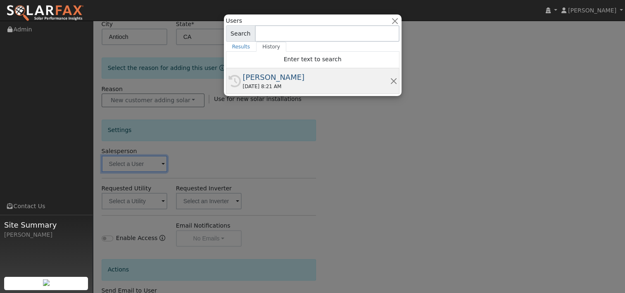
click at [246, 78] on div "[PERSON_NAME]" at bounding box center [316, 77] width 147 height 11
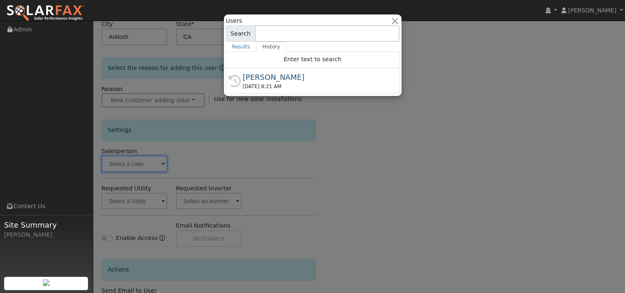
type input "[PERSON_NAME]"
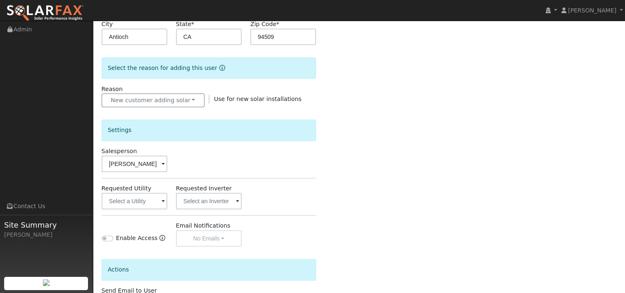
click at [163, 200] on span at bounding box center [163, 202] width 3 height 10
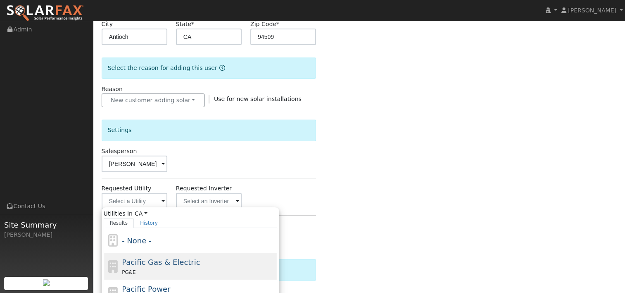
click at [141, 260] on span "Pacific Gas & Electric" at bounding box center [161, 262] width 78 height 9
type input "Pacific Gas & Electric"
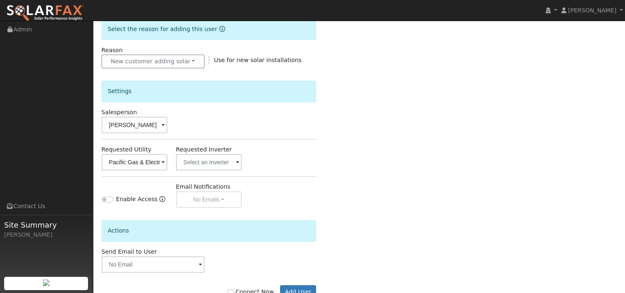
scroll to position [241, 0]
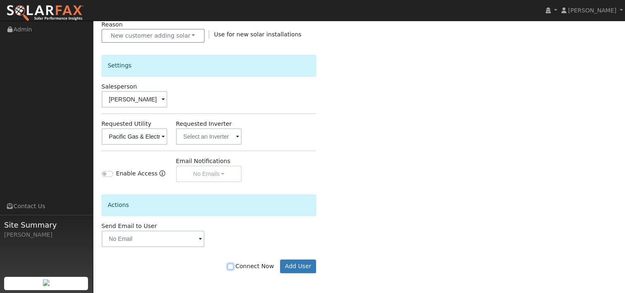
click at [234, 265] on input "Connect Now" at bounding box center [231, 266] width 6 height 6
checkbox input "true"
click at [304, 264] on button "Add User" at bounding box center [298, 266] width 36 height 14
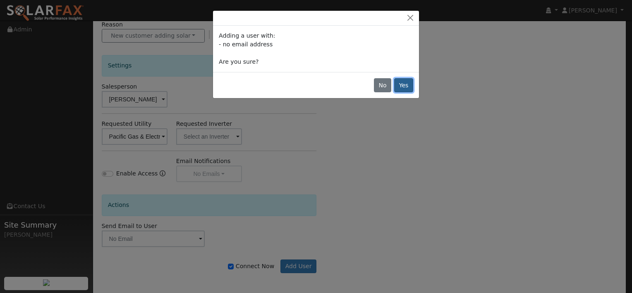
click at [408, 83] on button "Yes" at bounding box center [403, 85] width 19 height 14
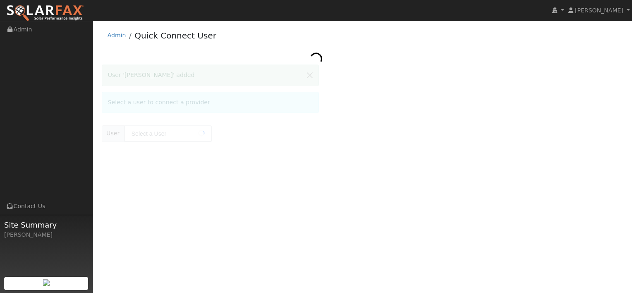
type input "[PERSON_NAME]"
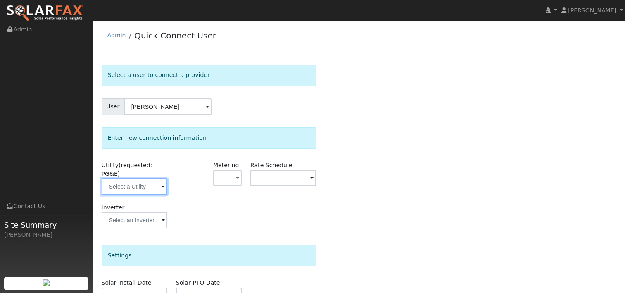
click at [161, 178] on input "text" at bounding box center [135, 186] width 66 height 17
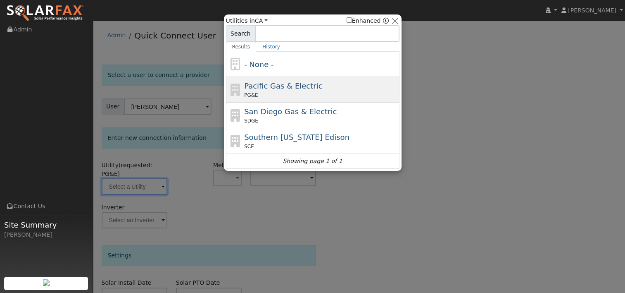
click at [276, 91] on div "Pacific Gas & Electric PG&E" at bounding box center [320, 89] width 153 height 19
type input "PG&E"
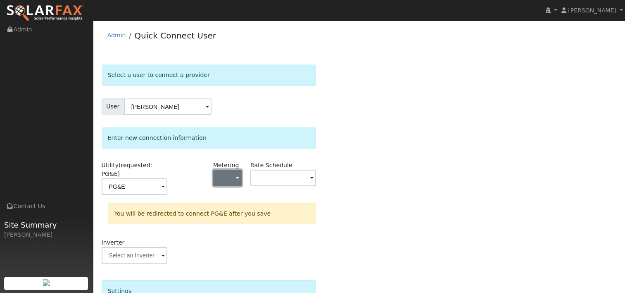
click at [238, 180] on span "button" at bounding box center [237, 178] width 3 height 9
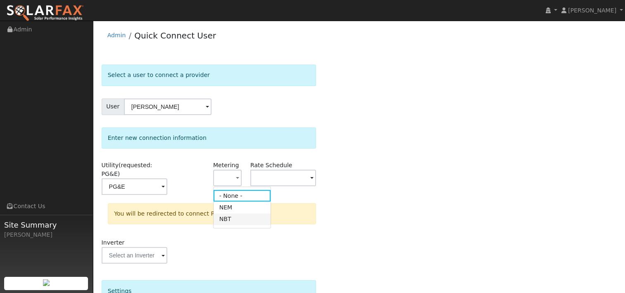
click at [231, 219] on link "NBT" at bounding box center [242, 219] width 57 height 12
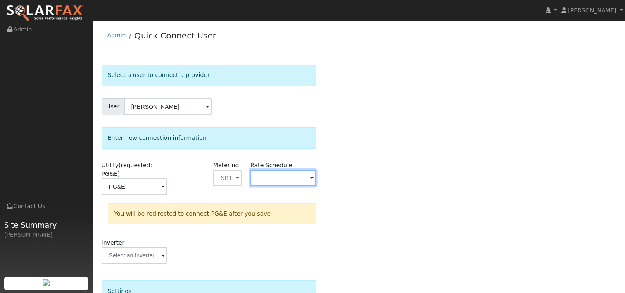
click at [308, 178] on input "text" at bounding box center [283, 177] width 66 height 17
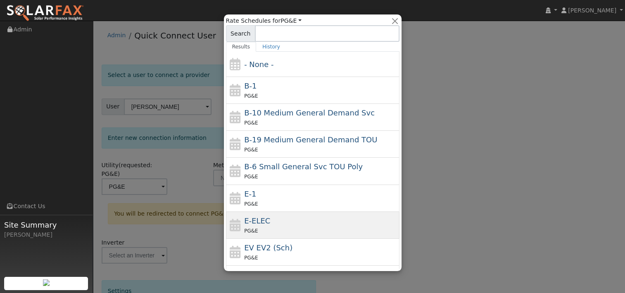
click at [262, 226] on div "PG&E" at bounding box center [320, 230] width 153 height 9
type input "E-ELEC"
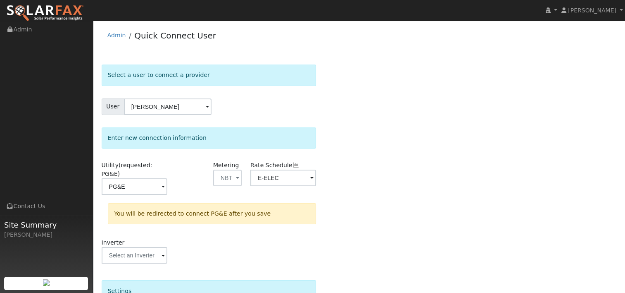
drag, startPoint x: 389, startPoint y: 198, endPoint x: 389, endPoint y: 194, distance: 4.5
click at [389, 198] on div "Select a user to connect a provider User [PERSON_NAME] Account Default Account …" at bounding box center [359, 252] width 515 height 376
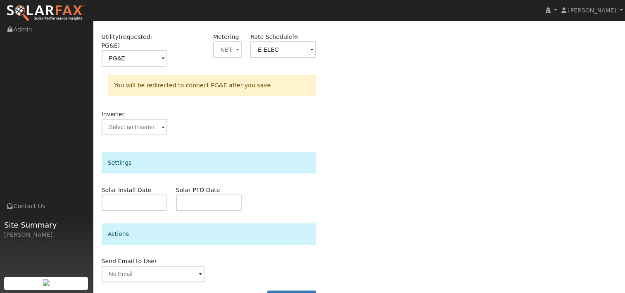
scroll to position [142, 0]
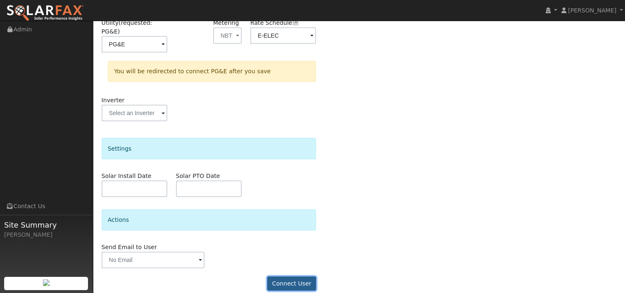
click at [298, 276] on button "Connect User" at bounding box center [291, 283] width 49 height 14
